Goal: Task Accomplishment & Management: Manage account settings

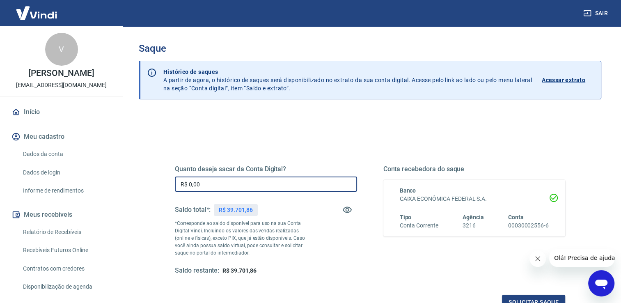
click at [260, 186] on input "R$ 0,00" at bounding box center [266, 184] width 182 height 15
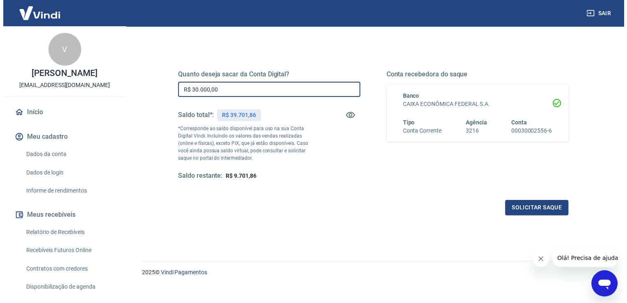
scroll to position [102, 0]
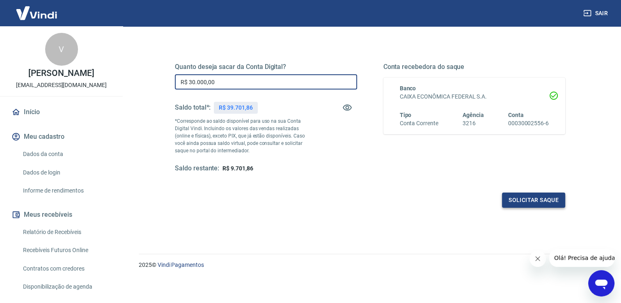
type input "R$ 30.000,00"
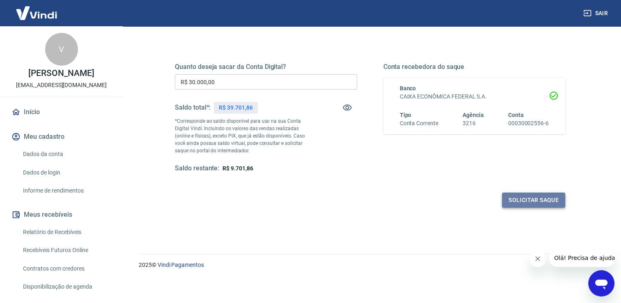
click at [540, 203] on button "Solicitar saque" at bounding box center [533, 200] width 63 height 15
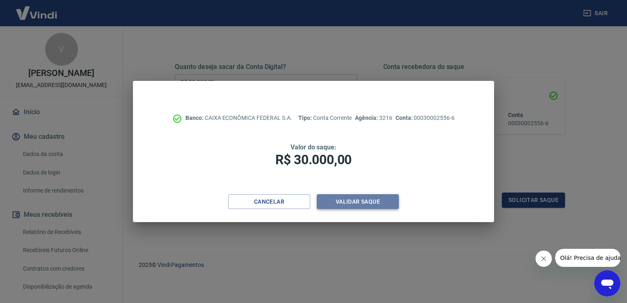
click at [355, 205] on button "Validar saque" at bounding box center [358, 201] width 82 height 15
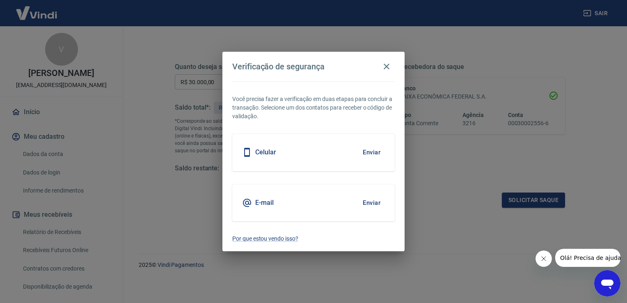
click at [365, 206] on button "Enviar" at bounding box center [371, 202] width 27 height 17
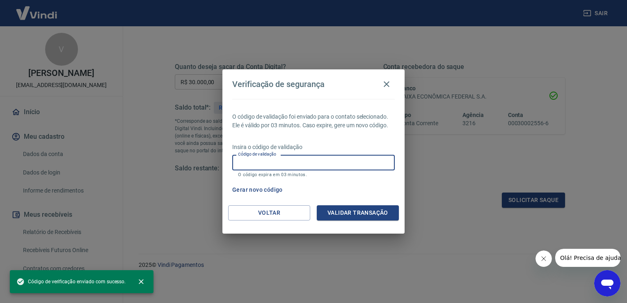
click at [266, 160] on input "Código de validação" at bounding box center [313, 162] width 163 height 15
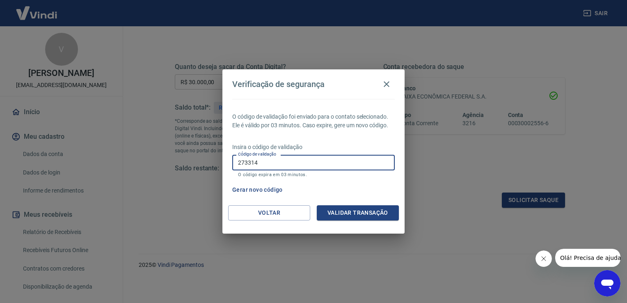
type input "273314"
click at [359, 215] on button "Validar transação" at bounding box center [358, 212] width 82 height 15
